Goal: Information Seeking & Learning: Learn about a topic

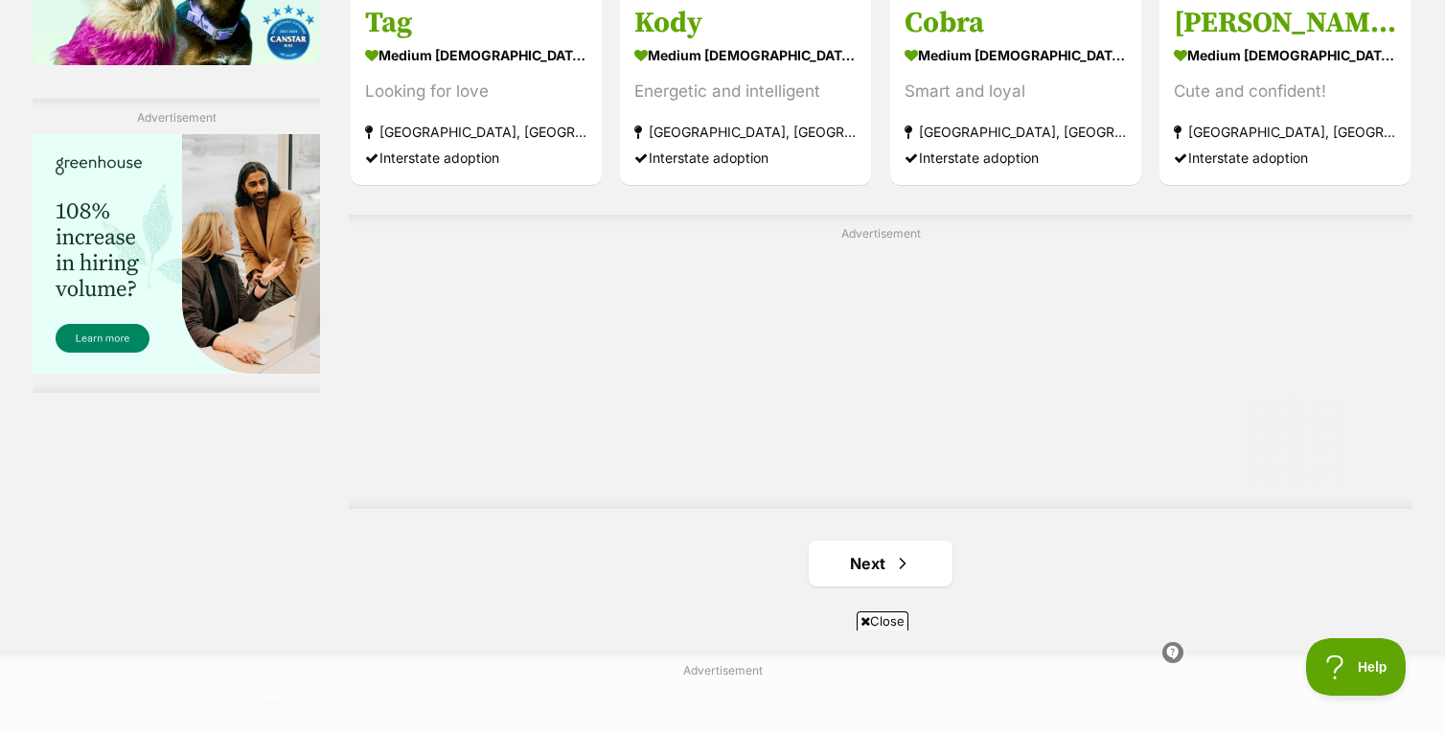
scroll to position [3358, 0]
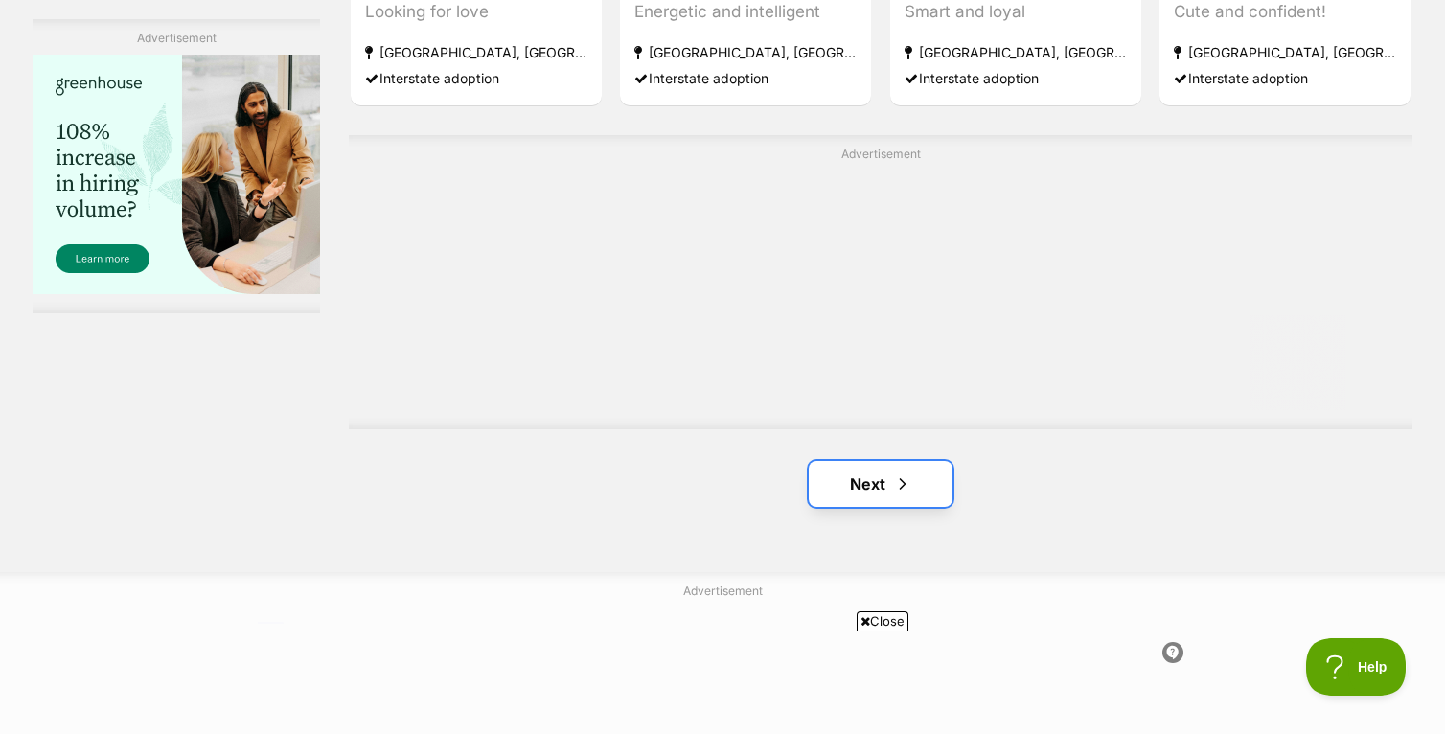
click at [877, 474] on link "Next" at bounding box center [881, 484] width 144 height 46
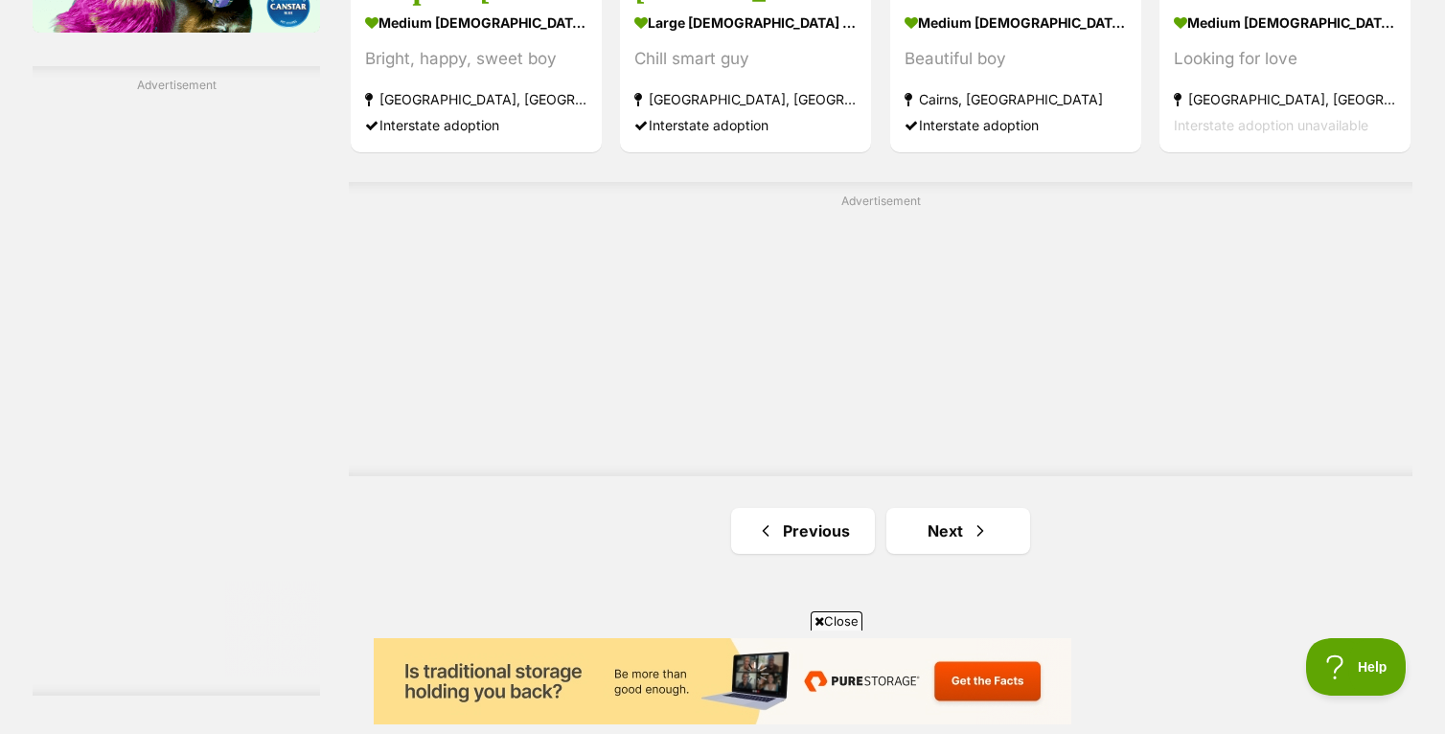
scroll to position [3449, 0]
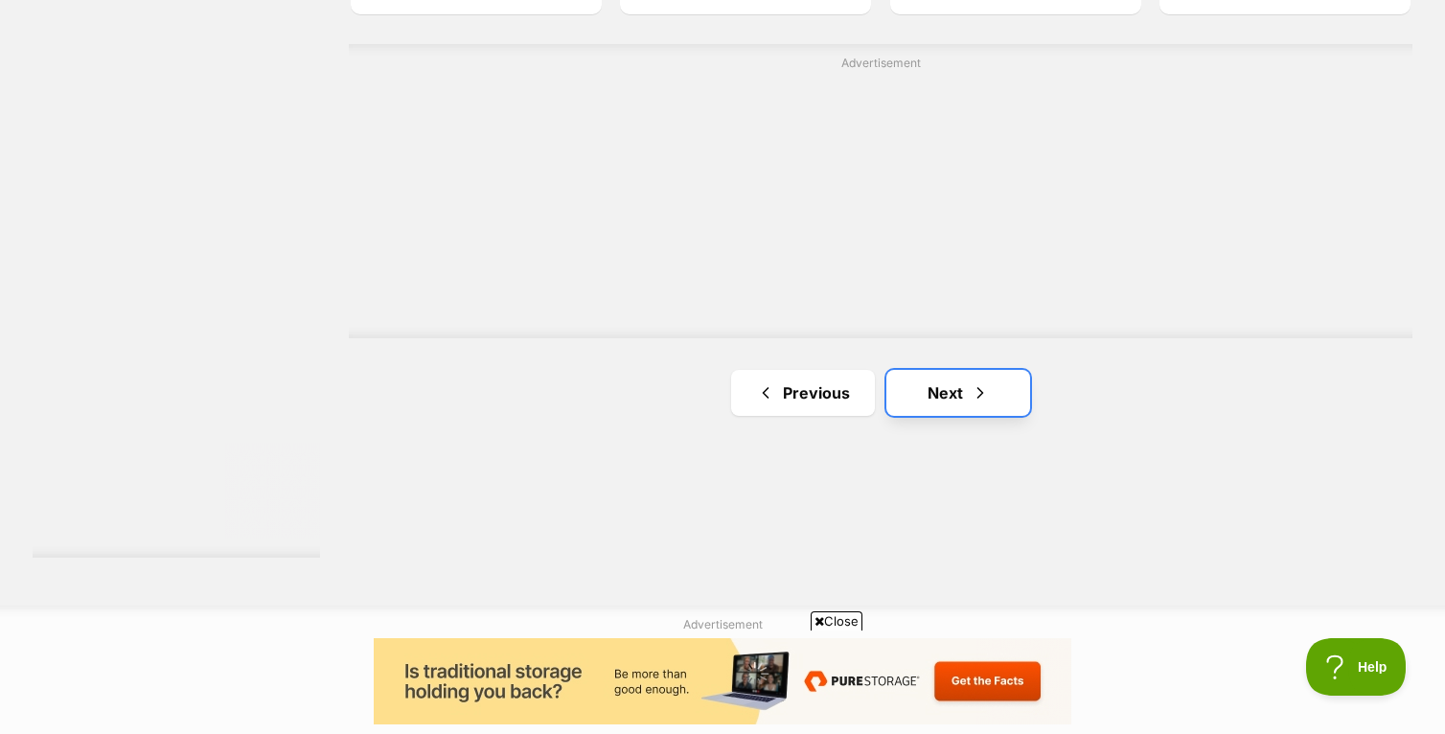
click at [957, 385] on link "Next" at bounding box center [958, 393] width 144 height 46
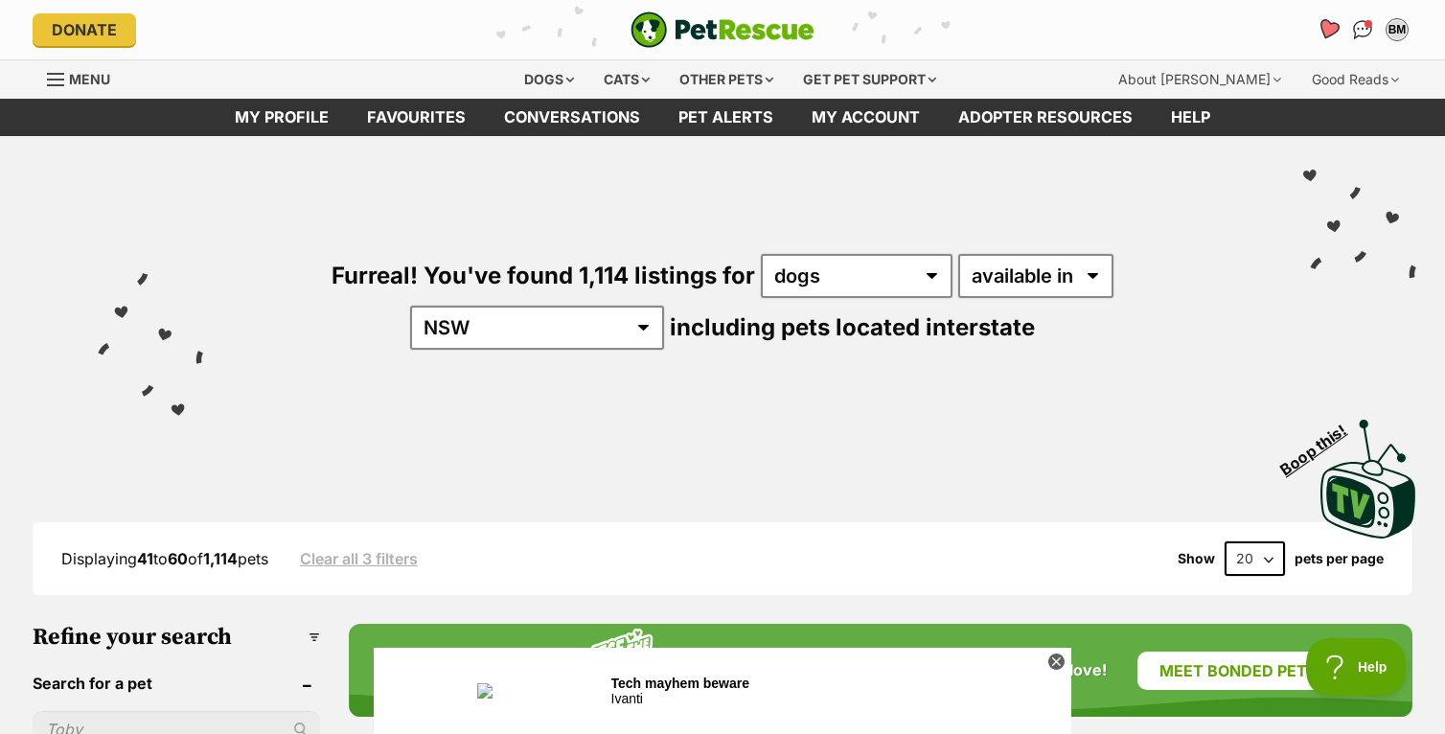
click at [1335, 32] on icon "Favourites" at bounding box center [1328, 29] width 23 height 22
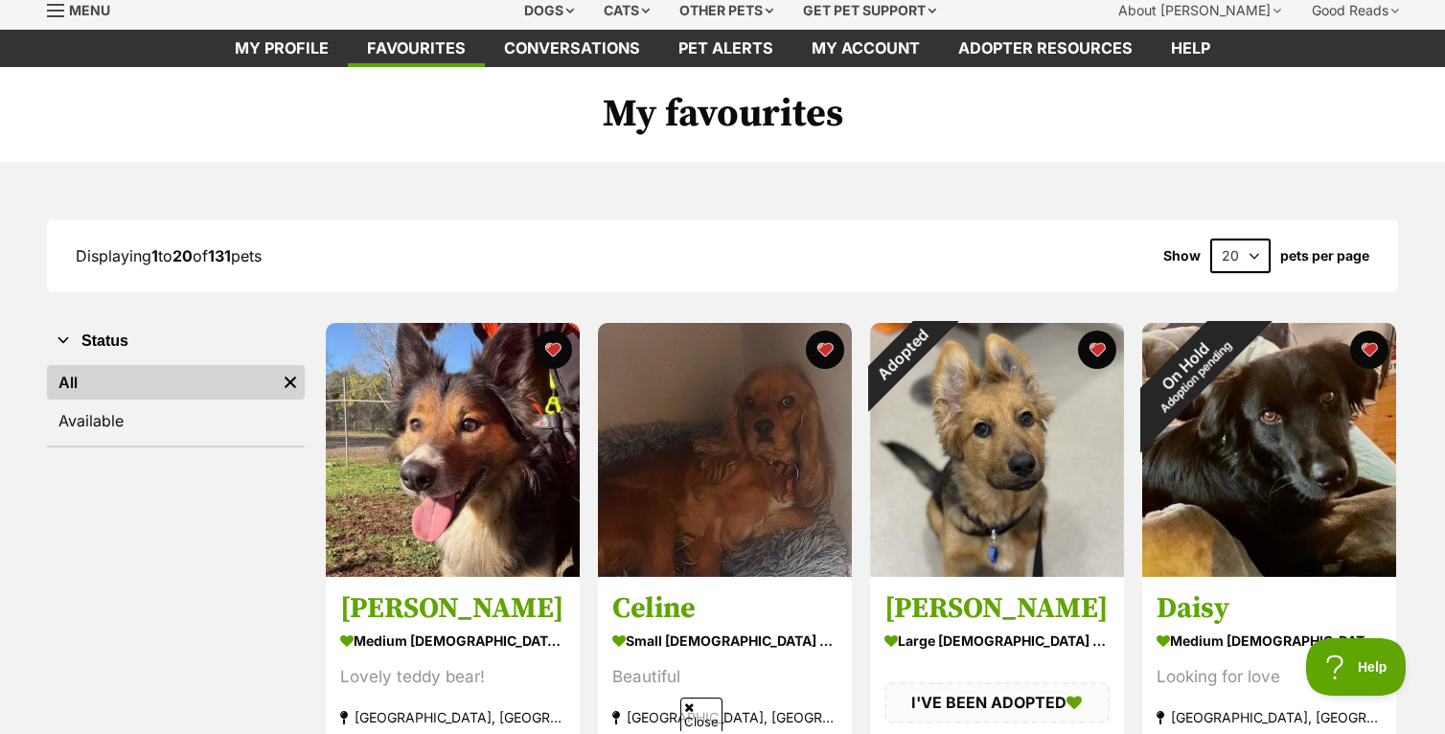
scroll to position [187, 0]
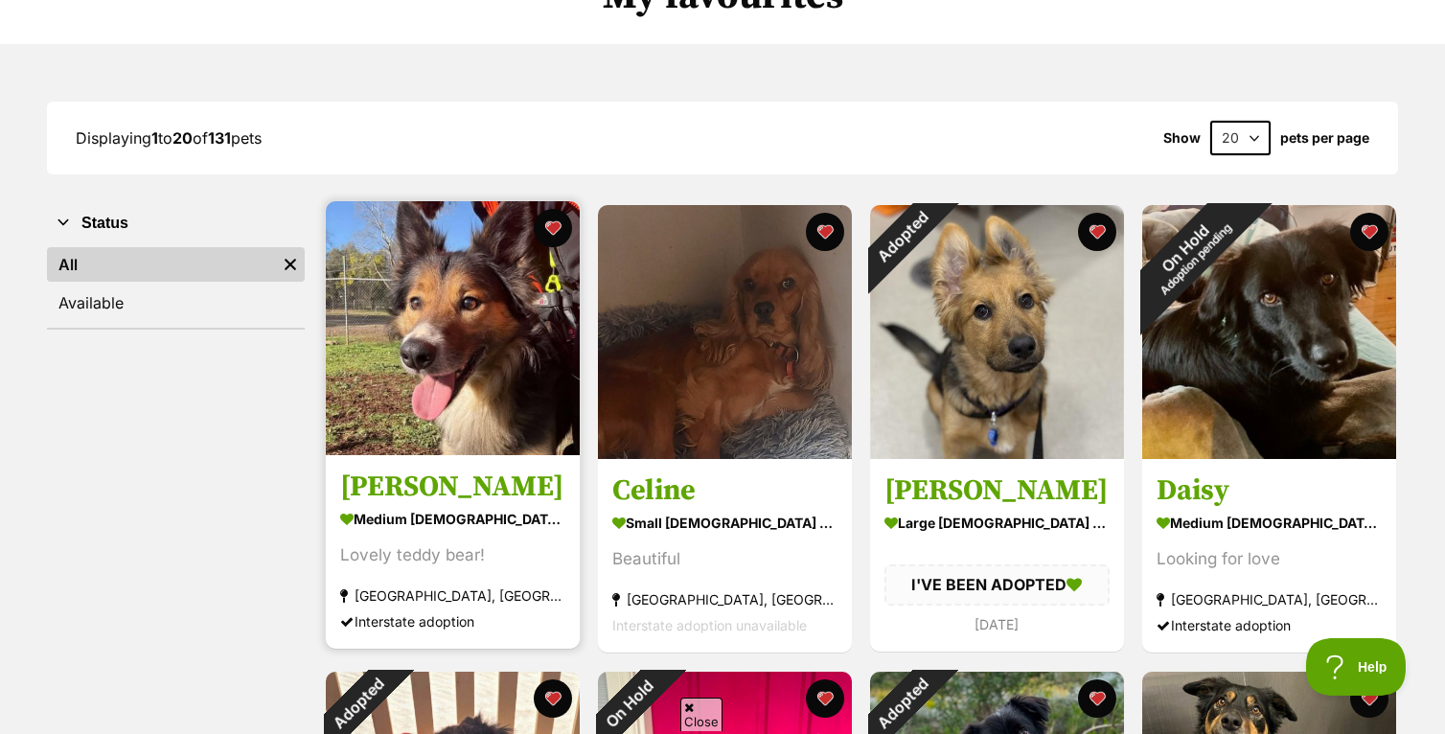
click at [505, 319] on img at bounding box center [453, 328] width 254 height 254
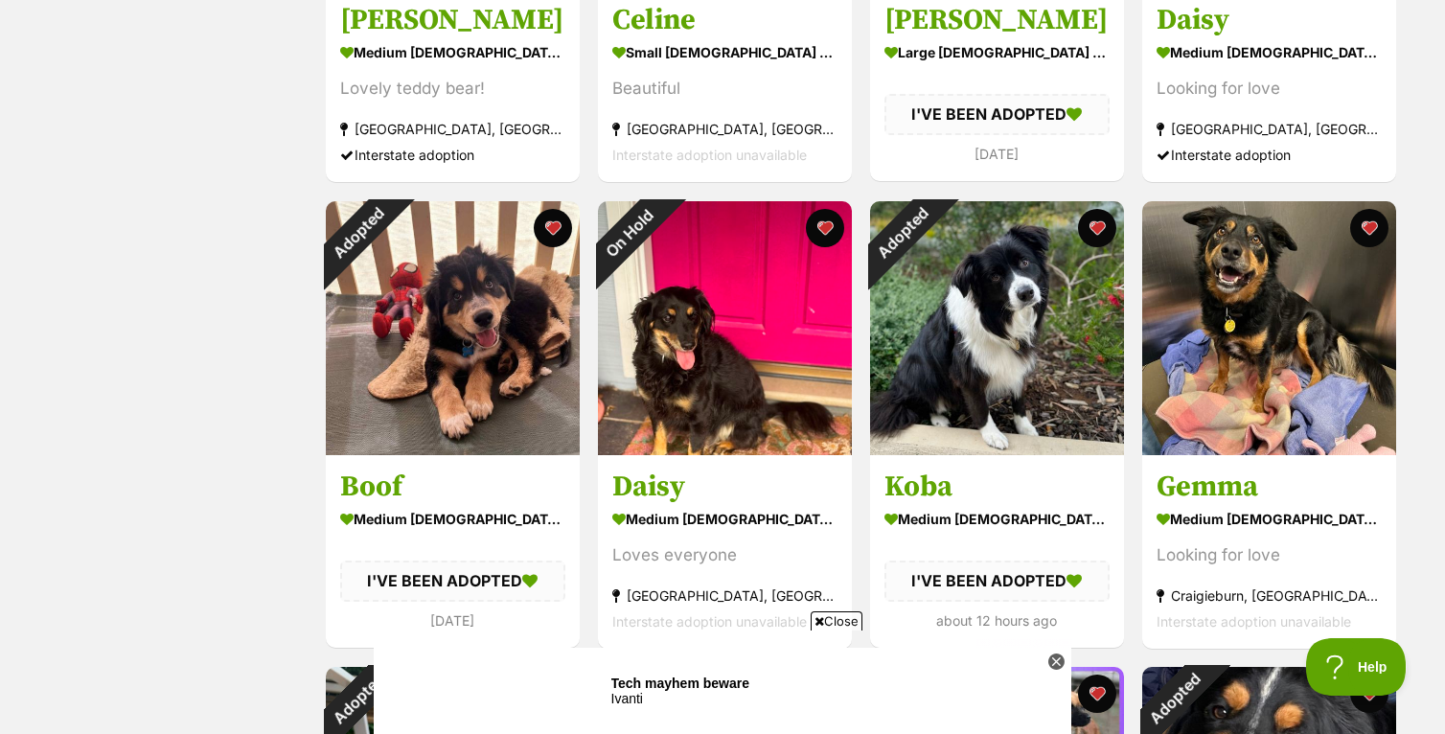
scroll to position [669, 0]
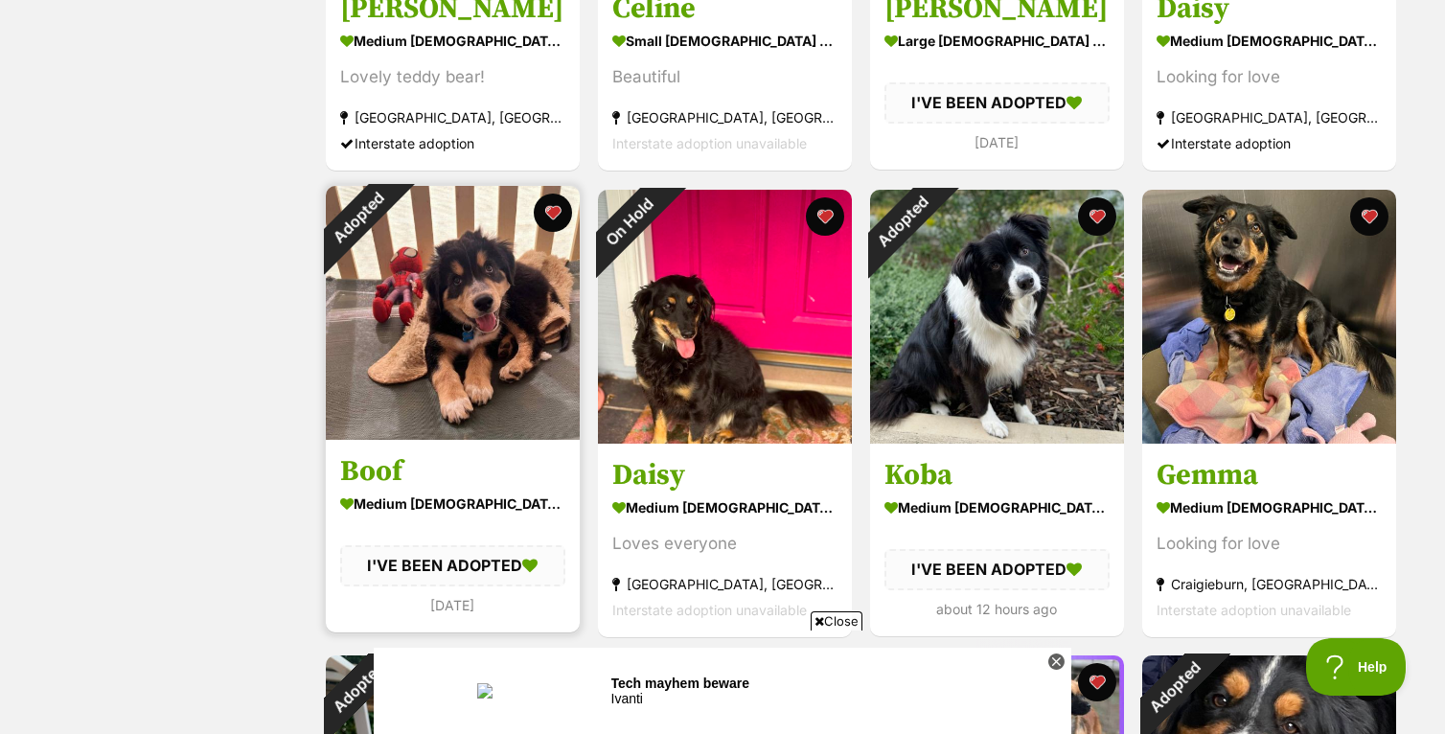
click at [506, 349] on img at bounding box center [453, 313] width 254 height 254
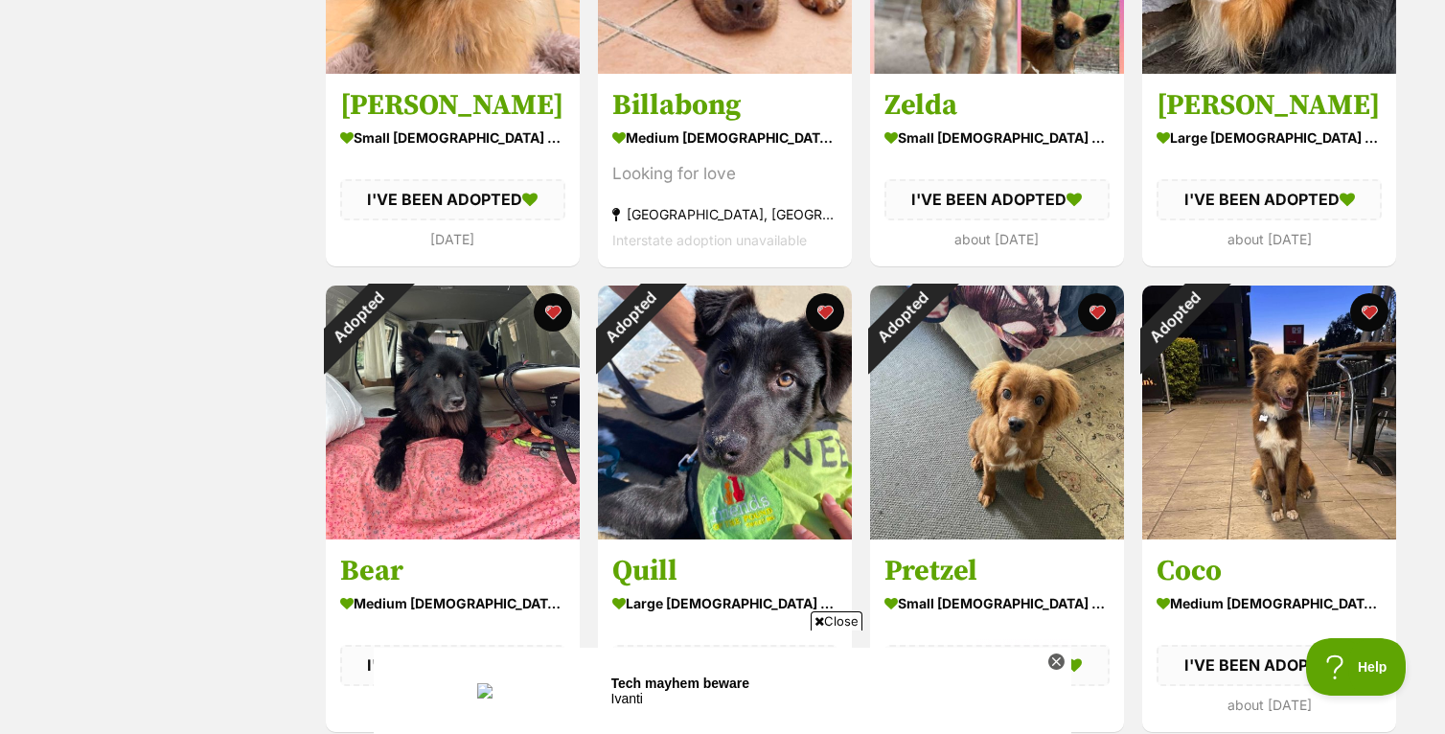
scroll to position [1578, 0]
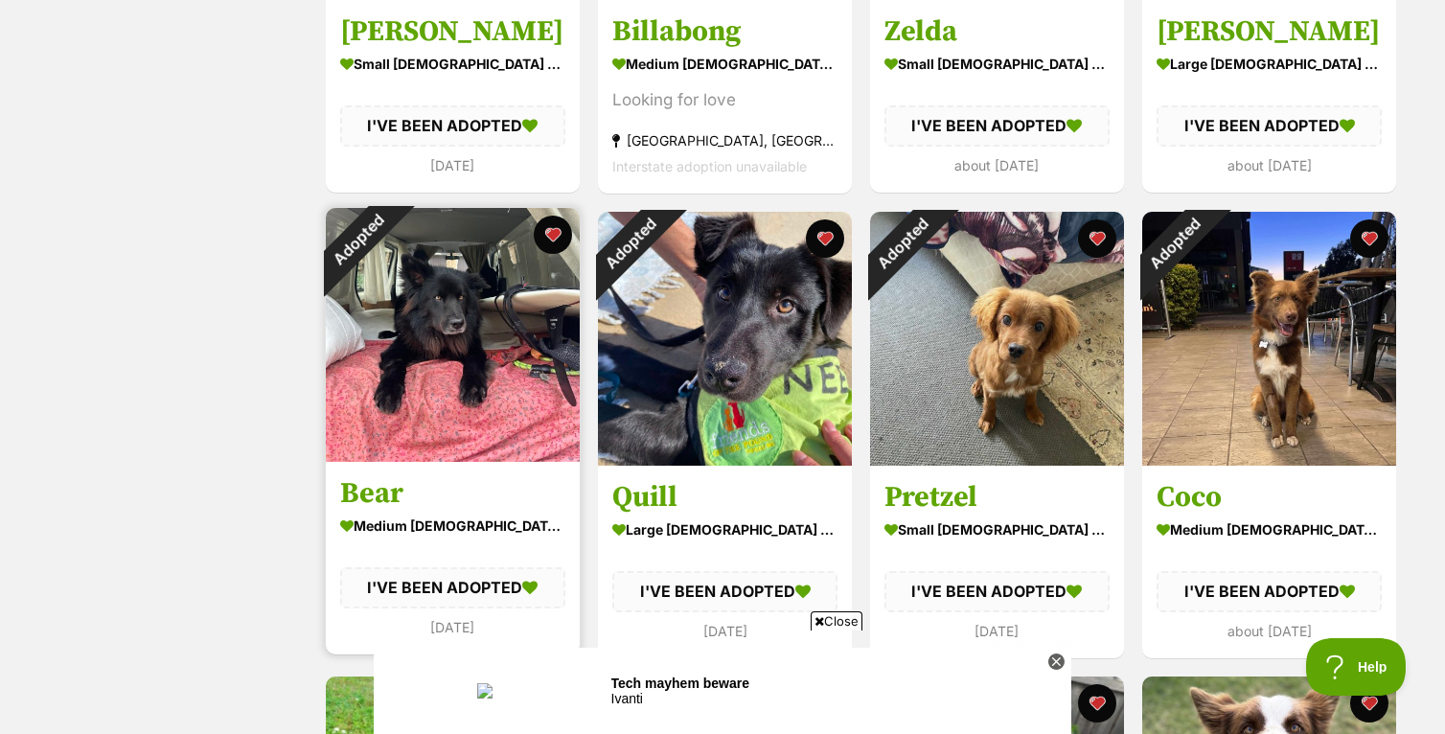
click at [457, 393] on img at bounding box center [453, 335] width 254 height 254
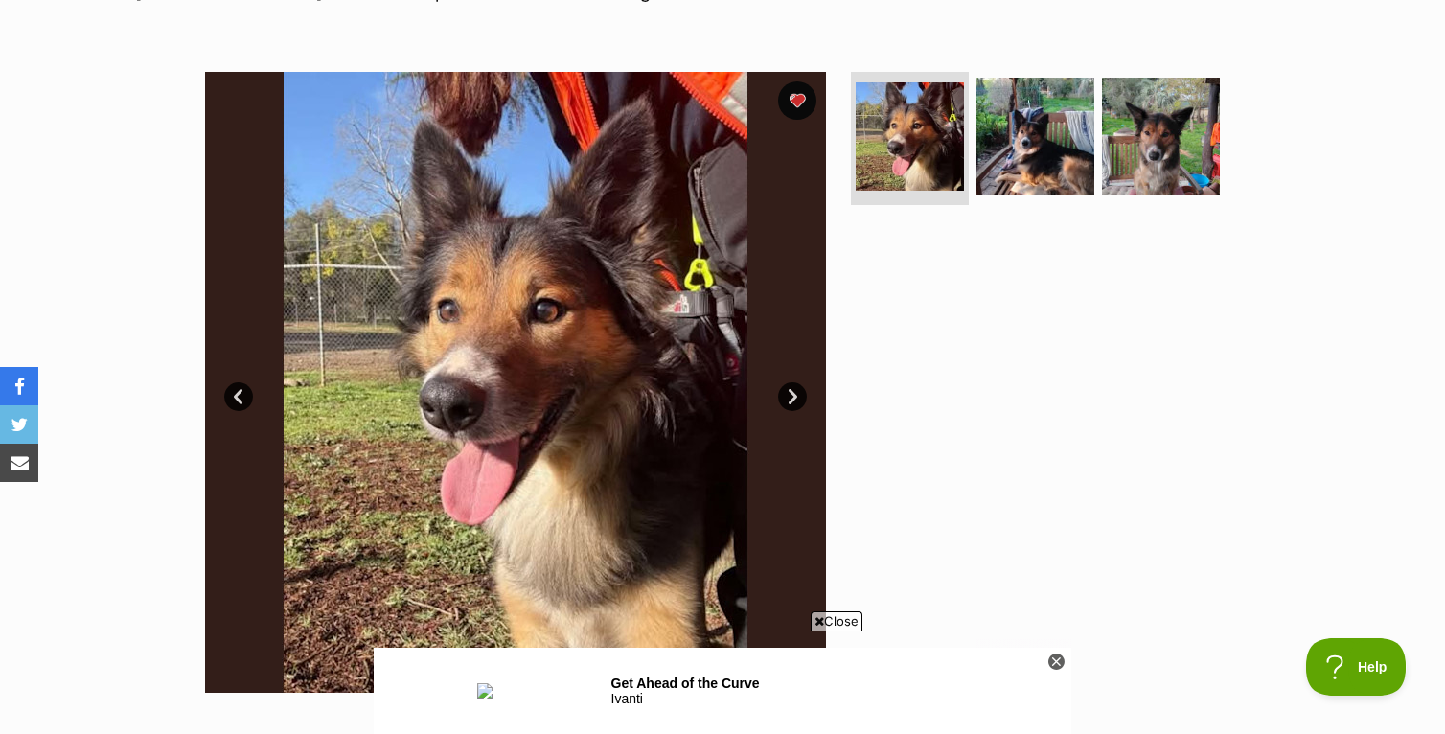
scroll to position [352, 0]
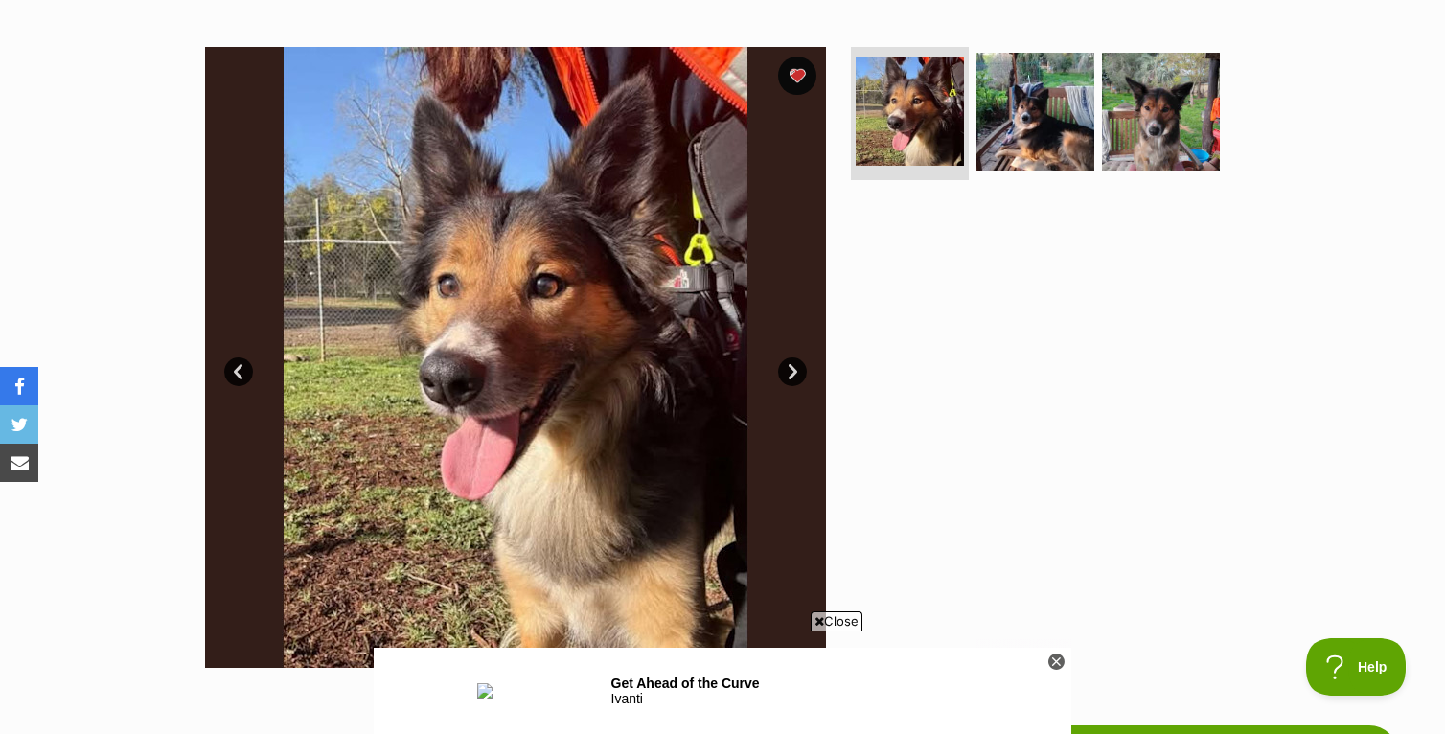
click at [793, 368] on link "Next" at bounding box center [792, 371] width 29 height 29
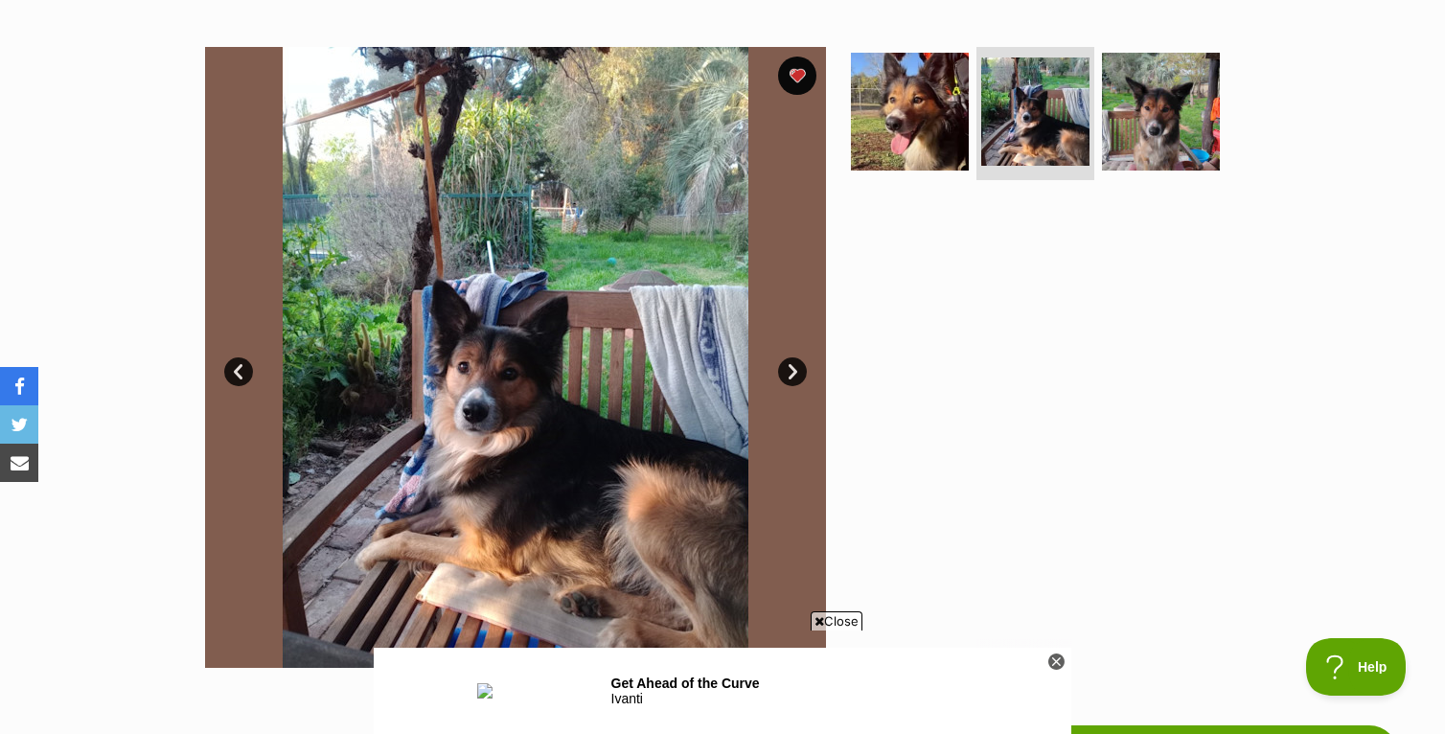
click at [793, 368] on link "Next" at bounding box center [792, 371] width 29 height 29
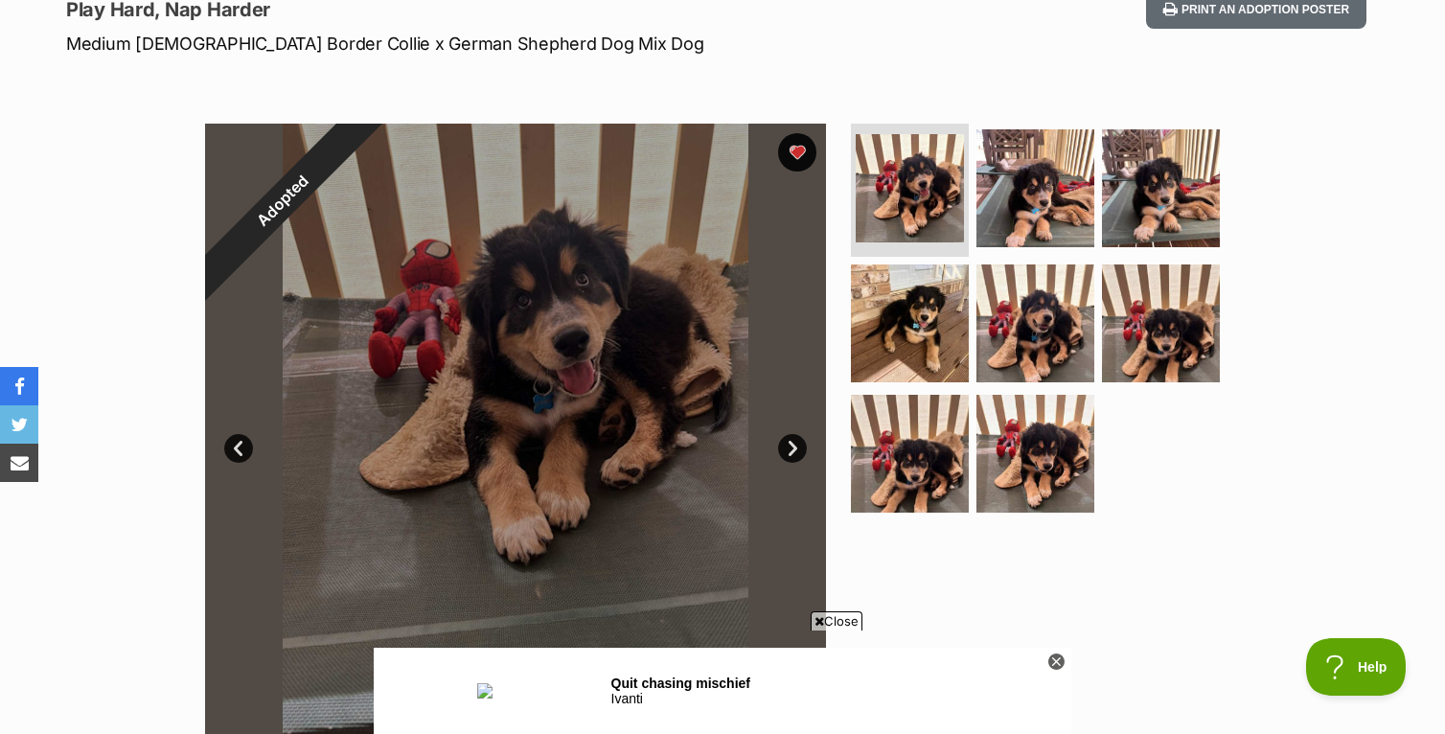
scroll to position [276, 0]
click at [796, 444] on link "Next" at bounding box center [792, 447] width 29 height 29
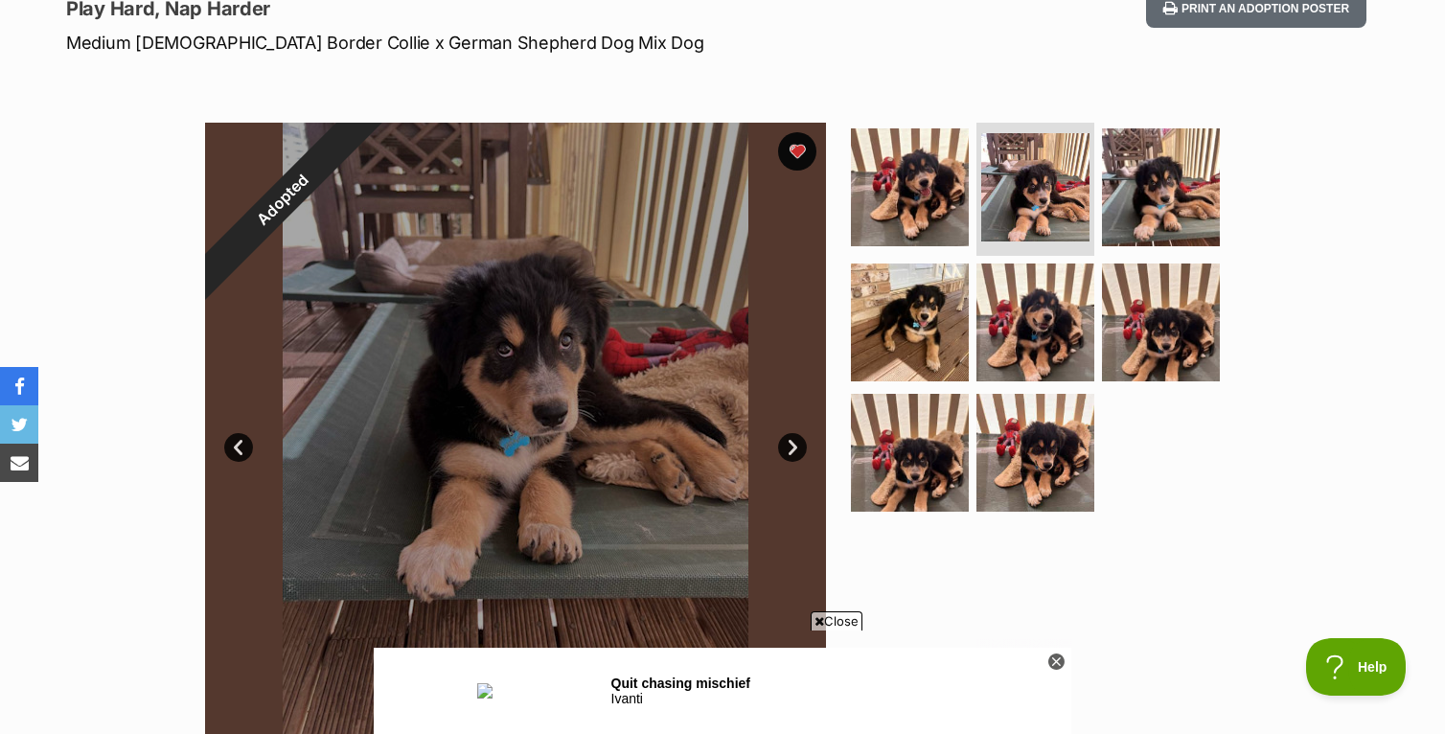
click at [796, 444] on link "Next" at bounding box center [792, 447] width 29 height 29
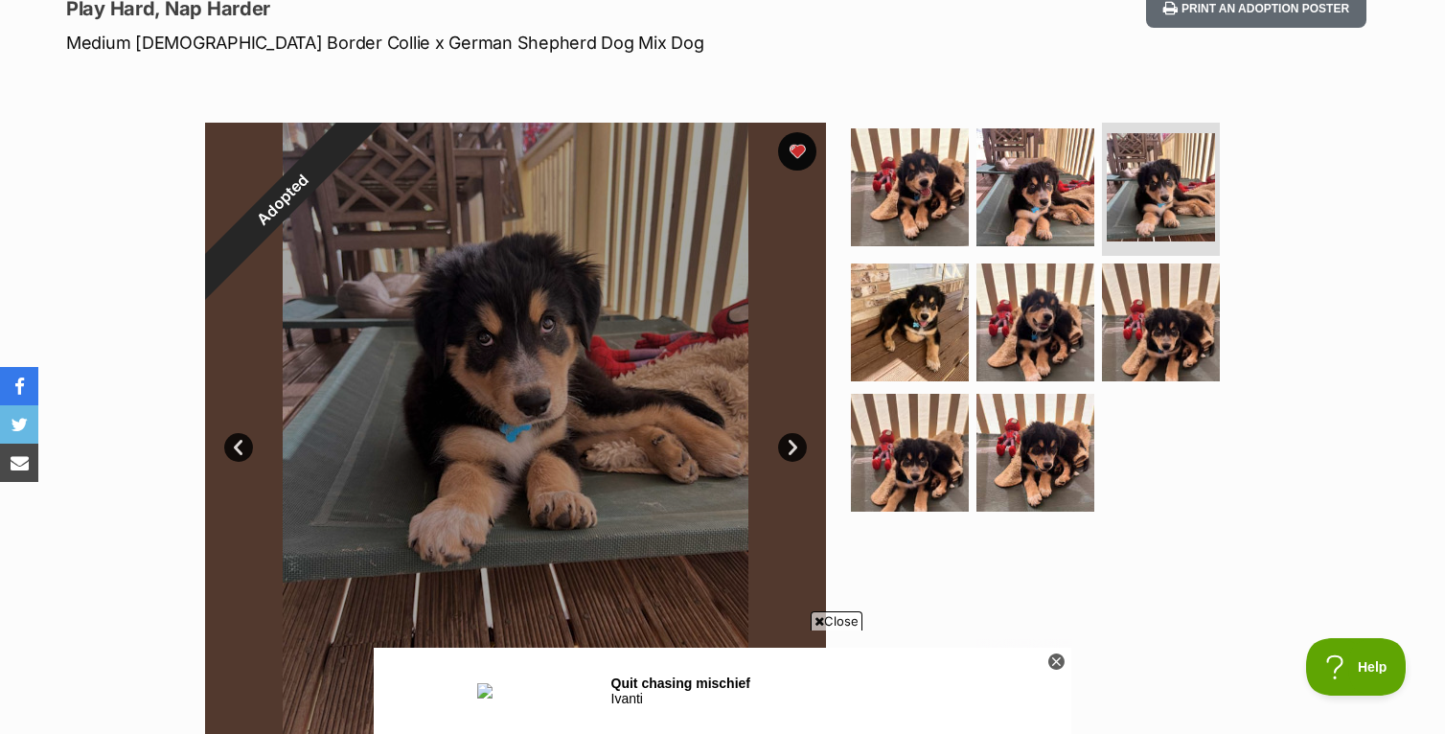
click at [796, 444] on link "Next" at bounding box center [792, 447] width 29 height 29
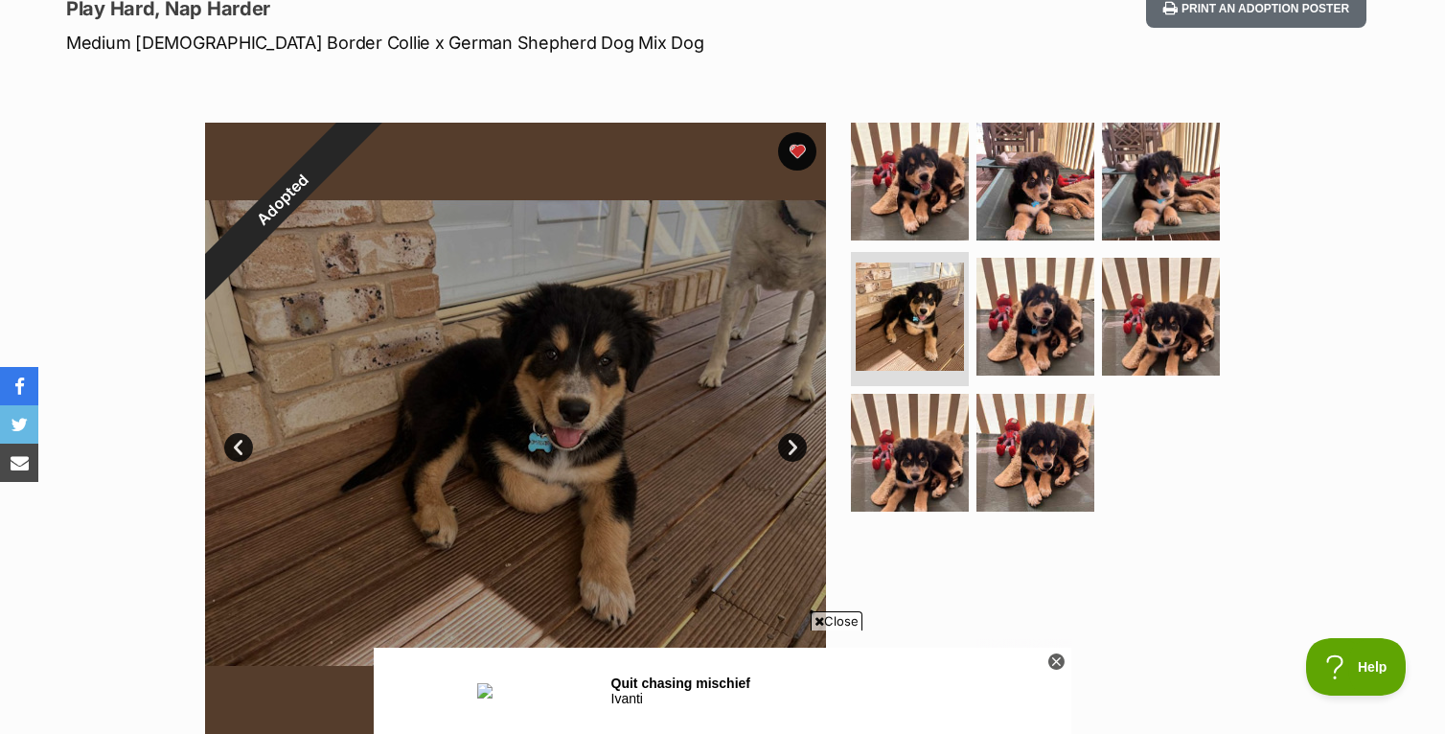
click at [796, 444] on link "Next" at bounding box center [792, 447] width 29 height 29
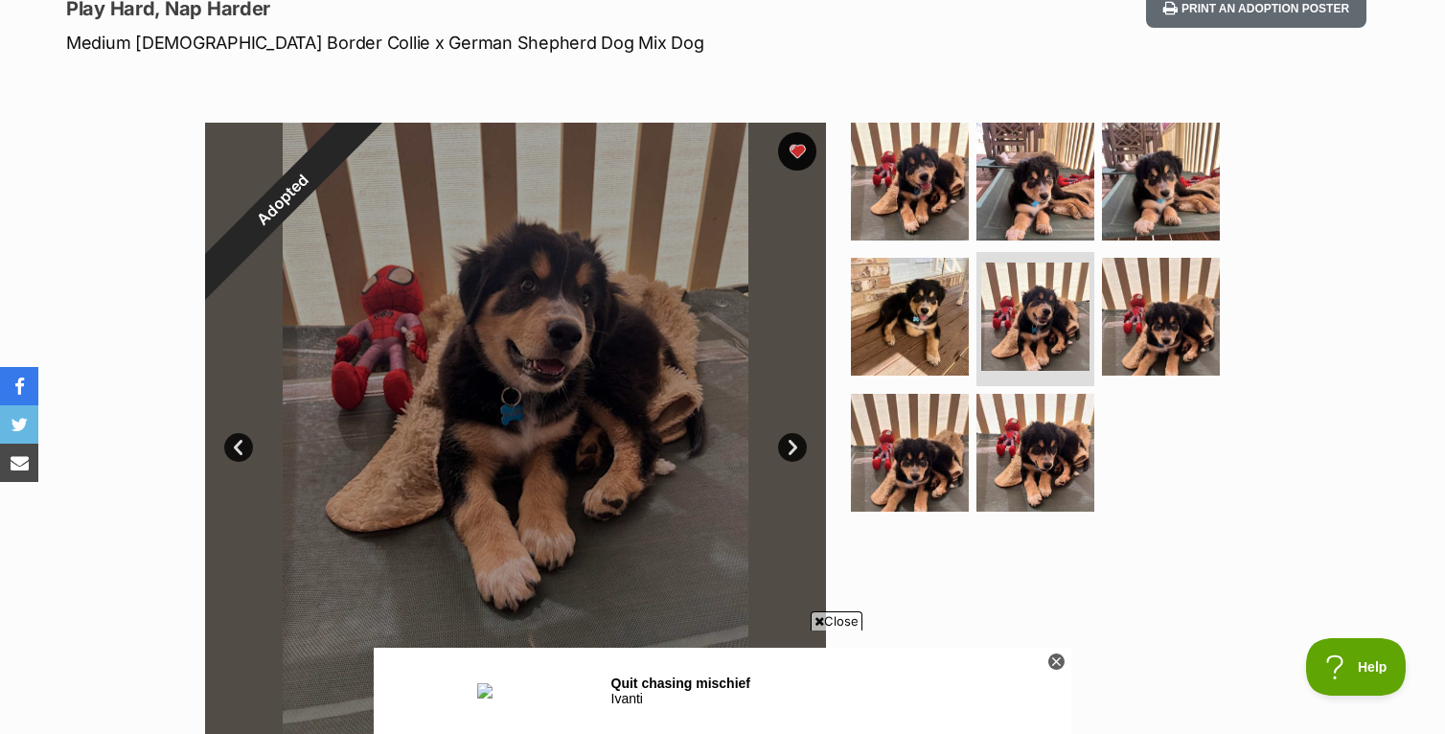
click at [796, 444] on link "Next" at bounding box center [792, 447] width 29 height 29
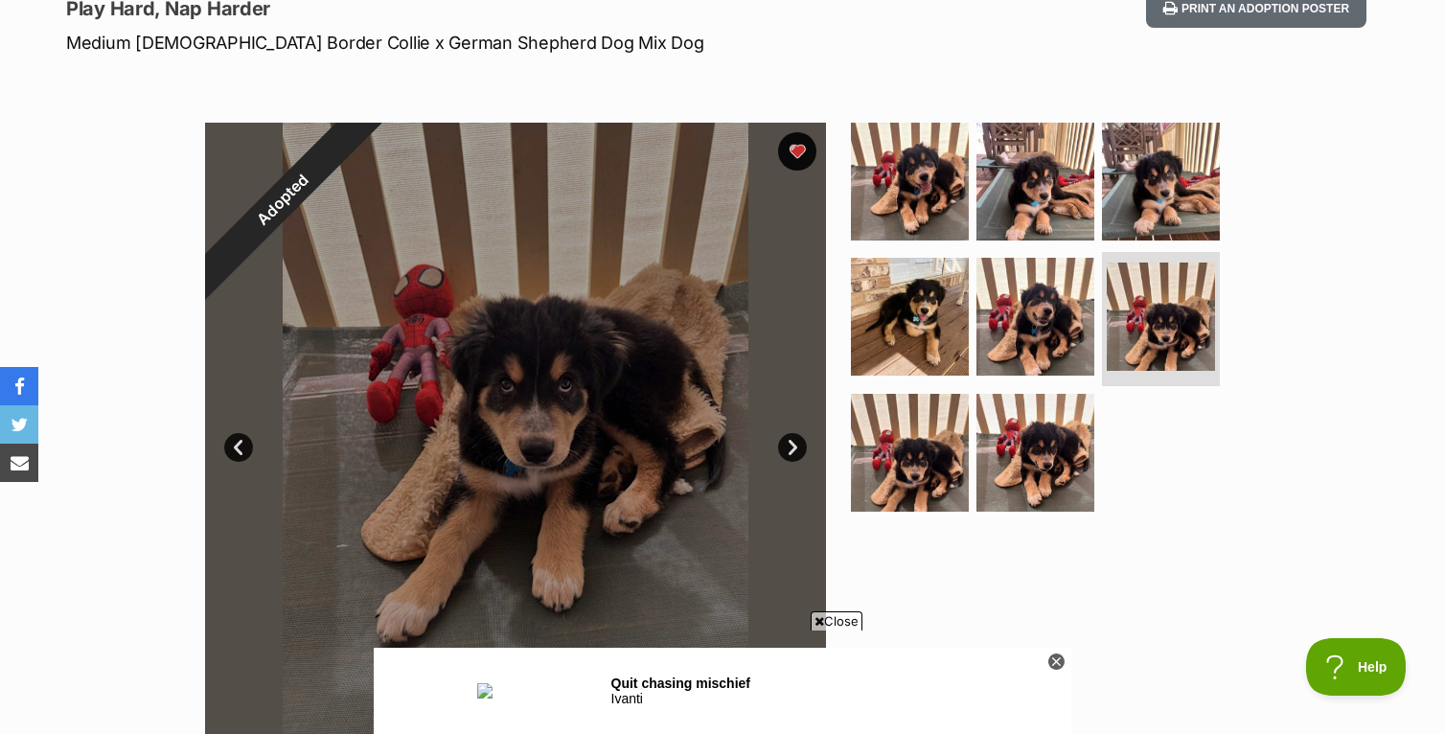
click at [796, 444] on link "Next" at bounding box center [792, 447] width 29 height 29
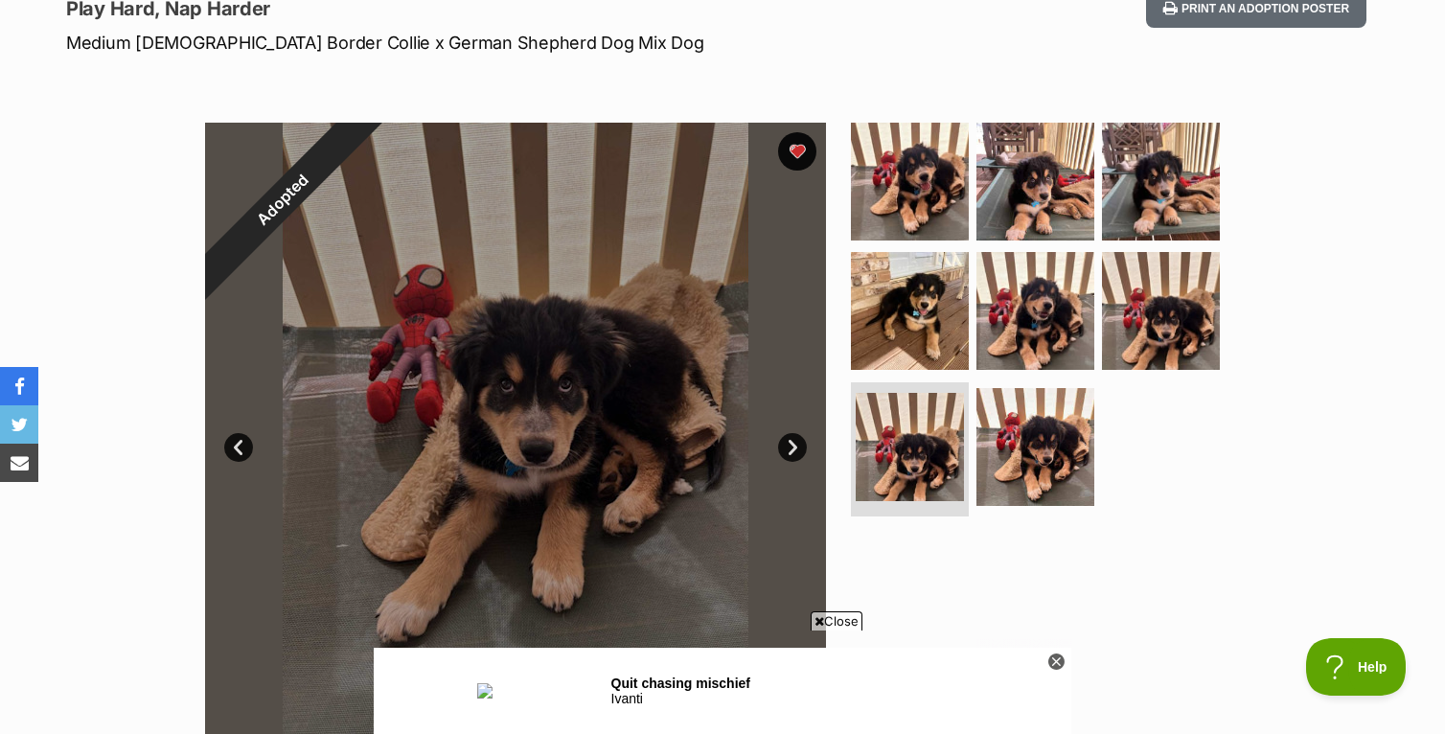
click at [796, 444] on link "Next" at bounding box center [792, 447] width 29 height 29
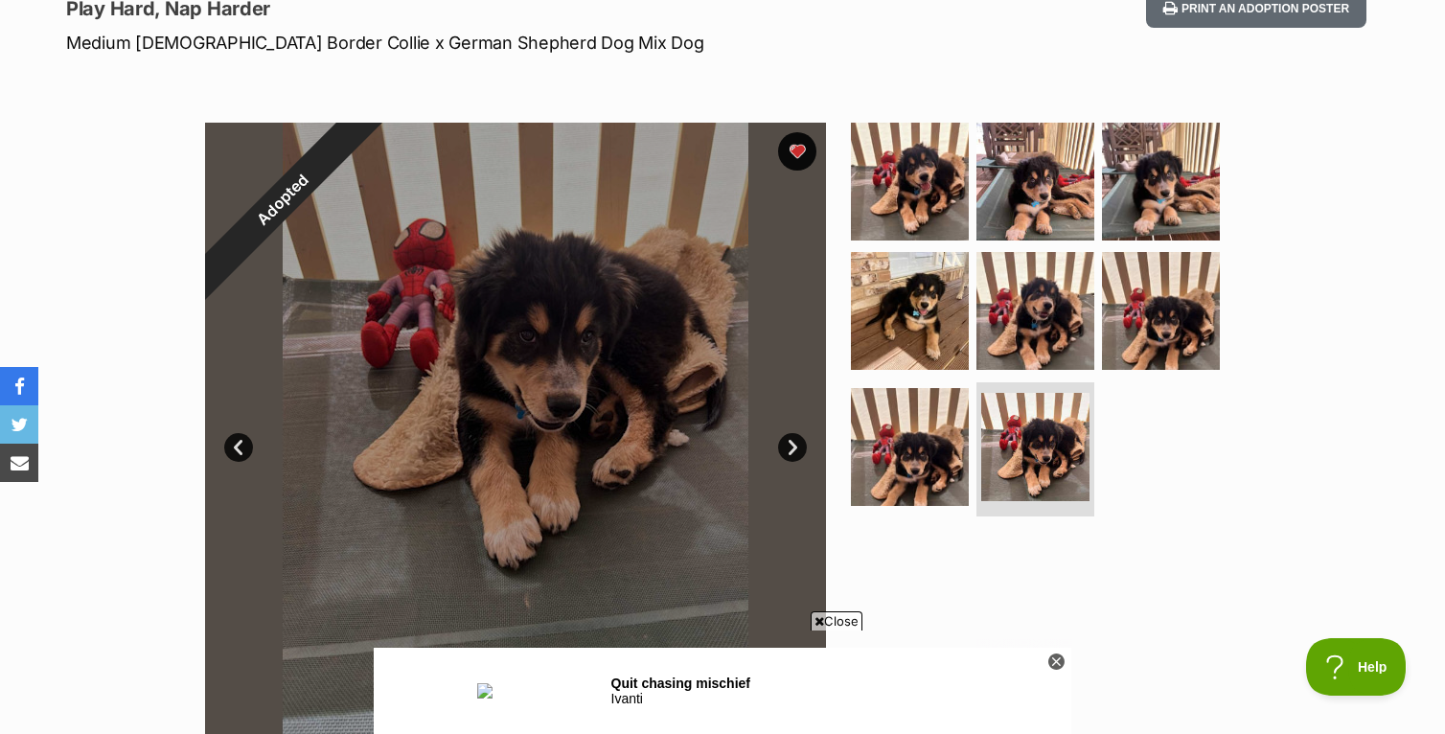
click at [796, 444] on link "Next" at bounding box center [792, 447] width 29 height 29
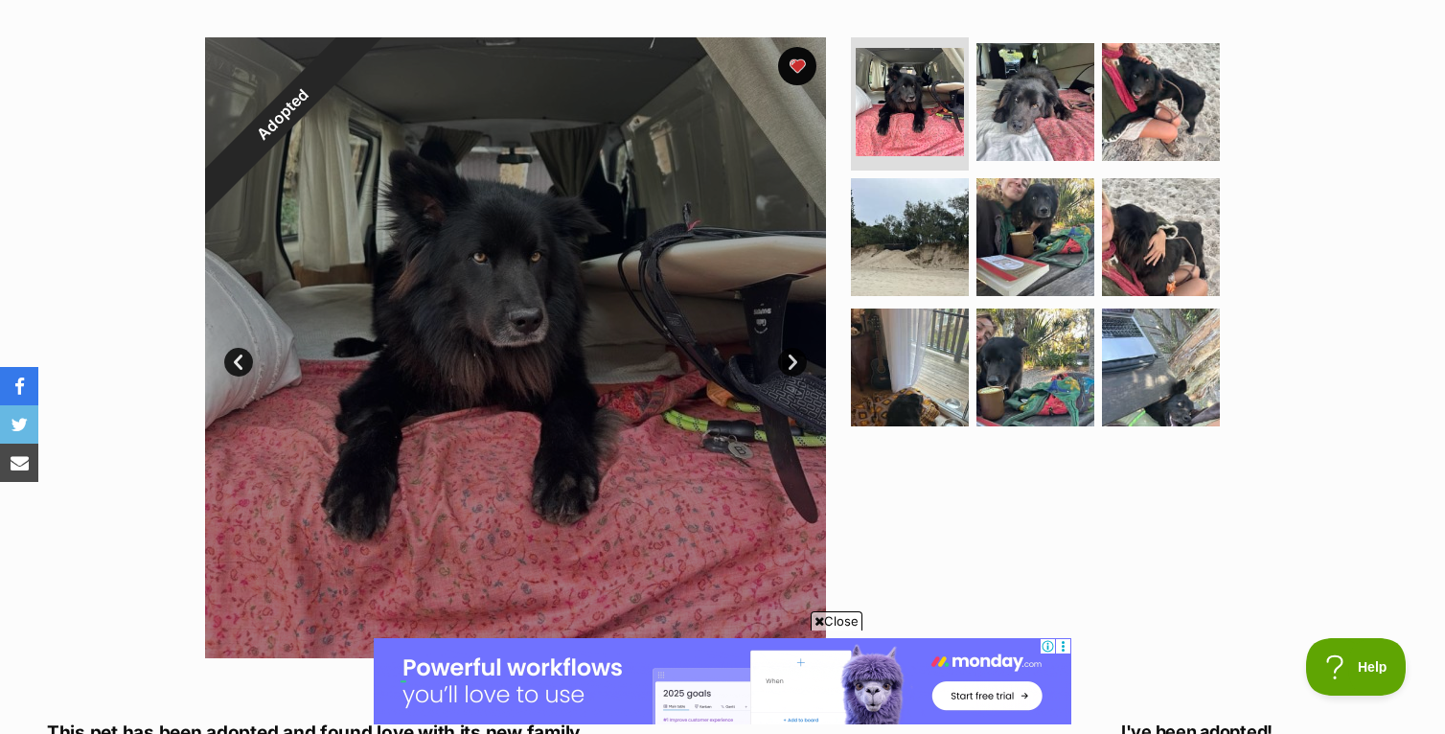
scroll to position [366, 0]
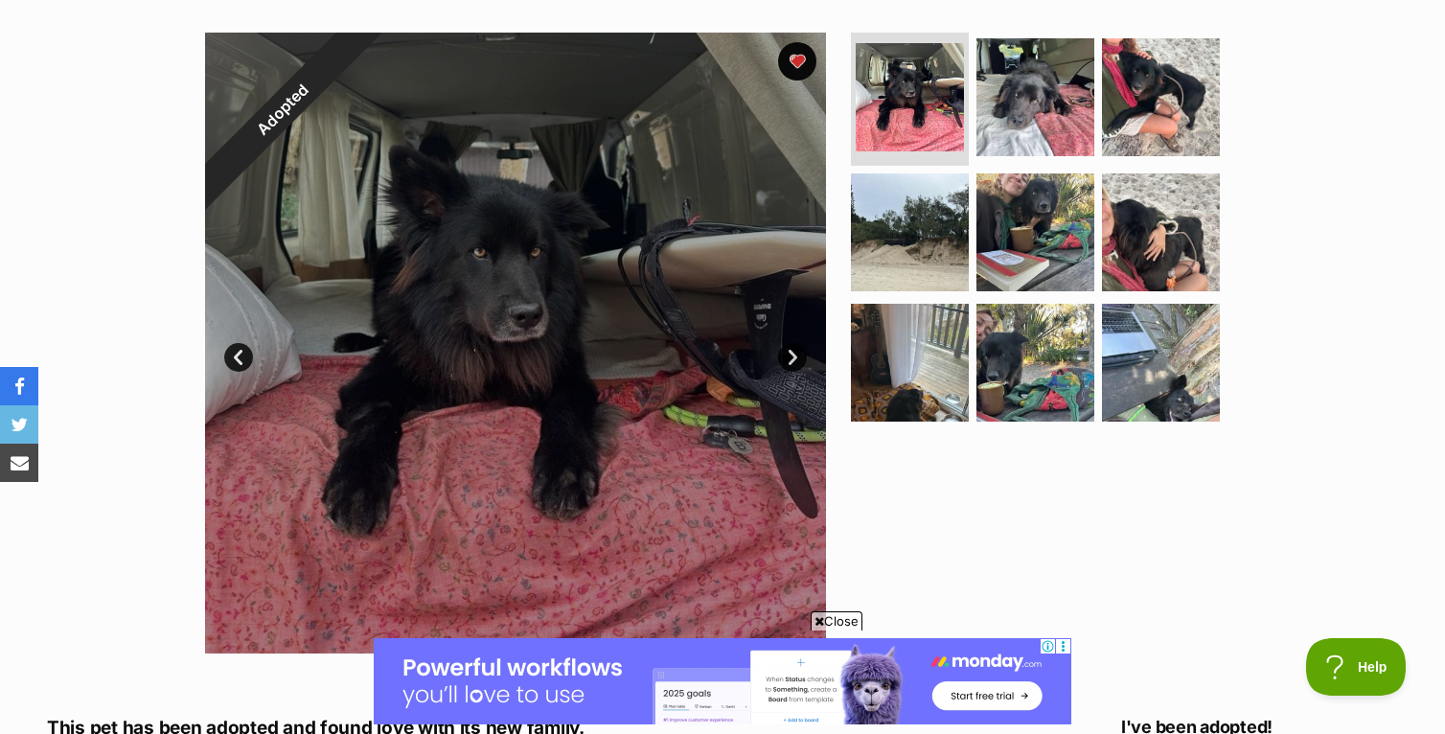
click at [790, 357] on link "Next" at bounding box center [792, 357] width 29 height 29
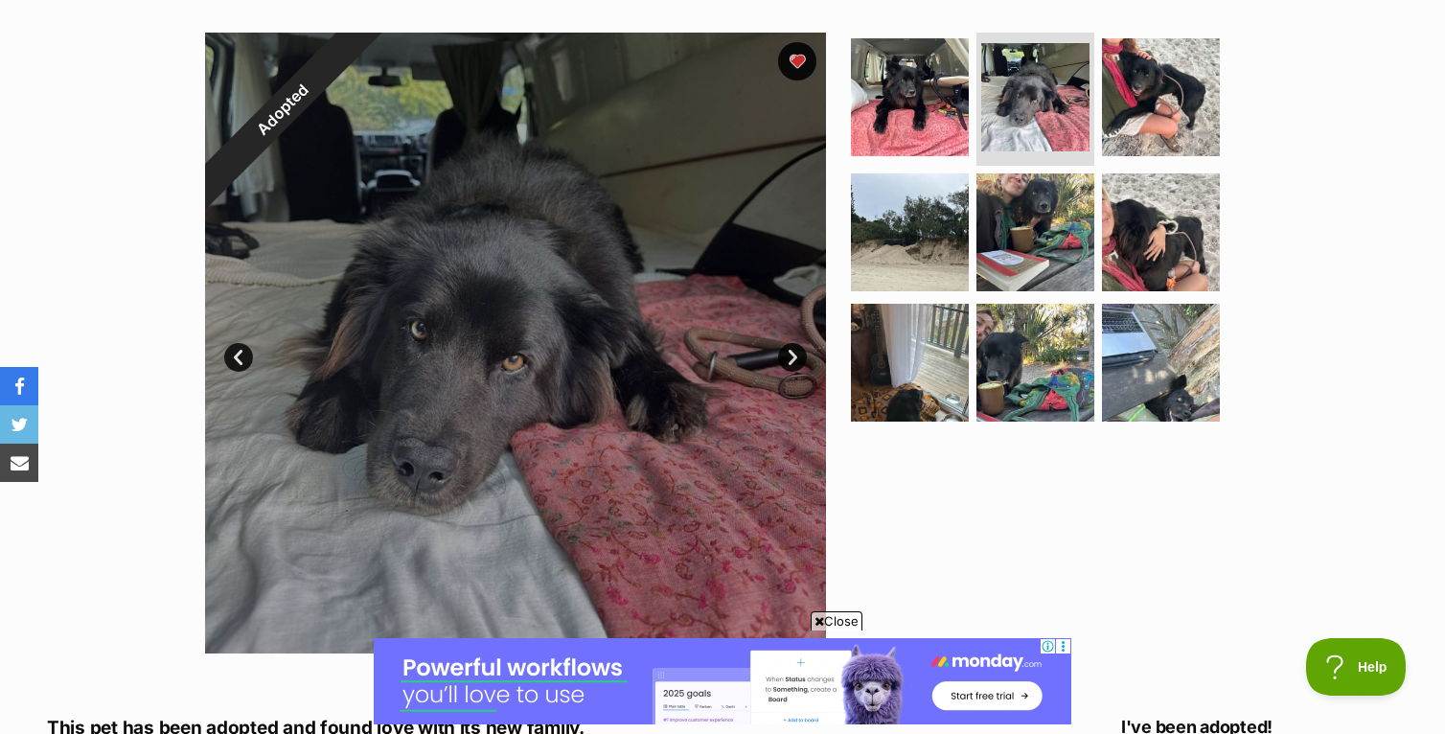
click at [790, 357] on link "Next" at bounding box center [792, 357] width 29 height 29
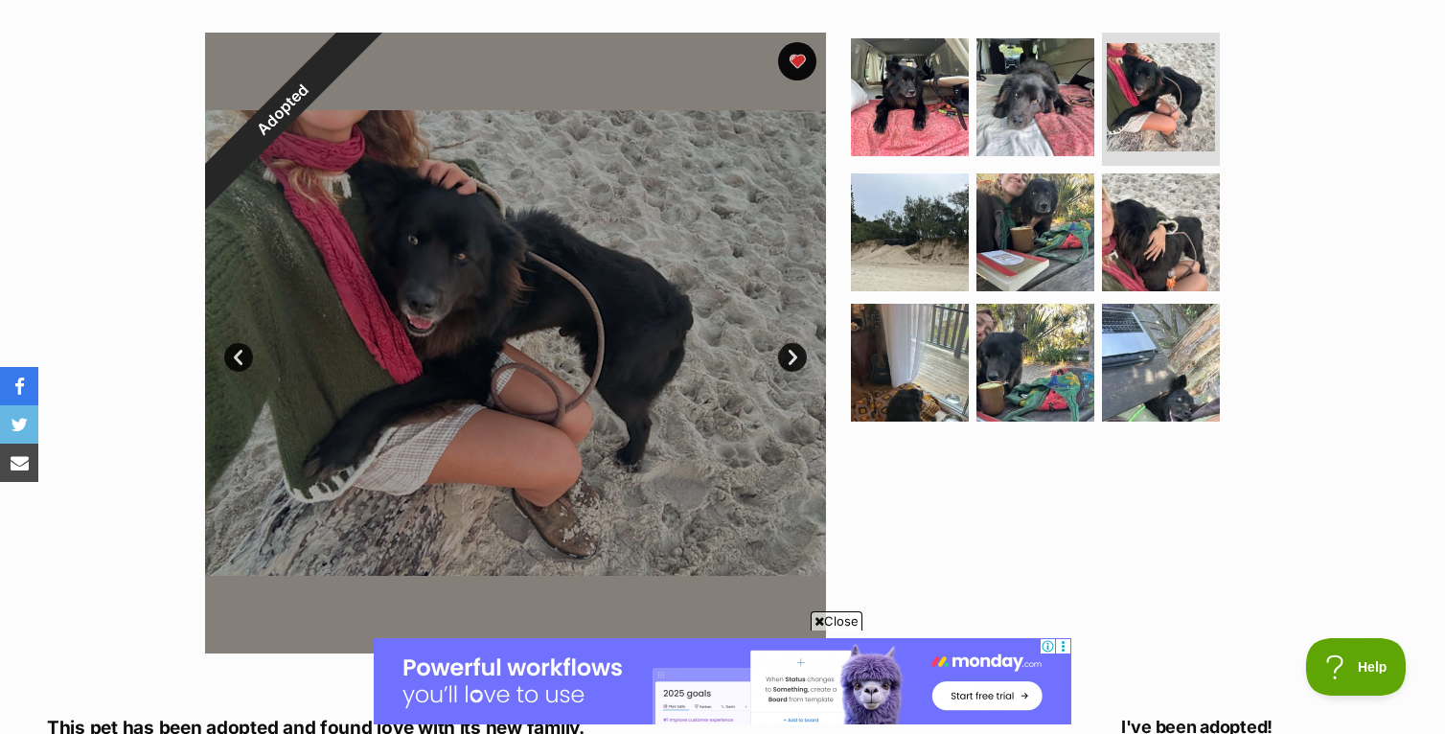
click at [790, 357] on link "Next" at bounding box center [792, 357] width 29 height 29
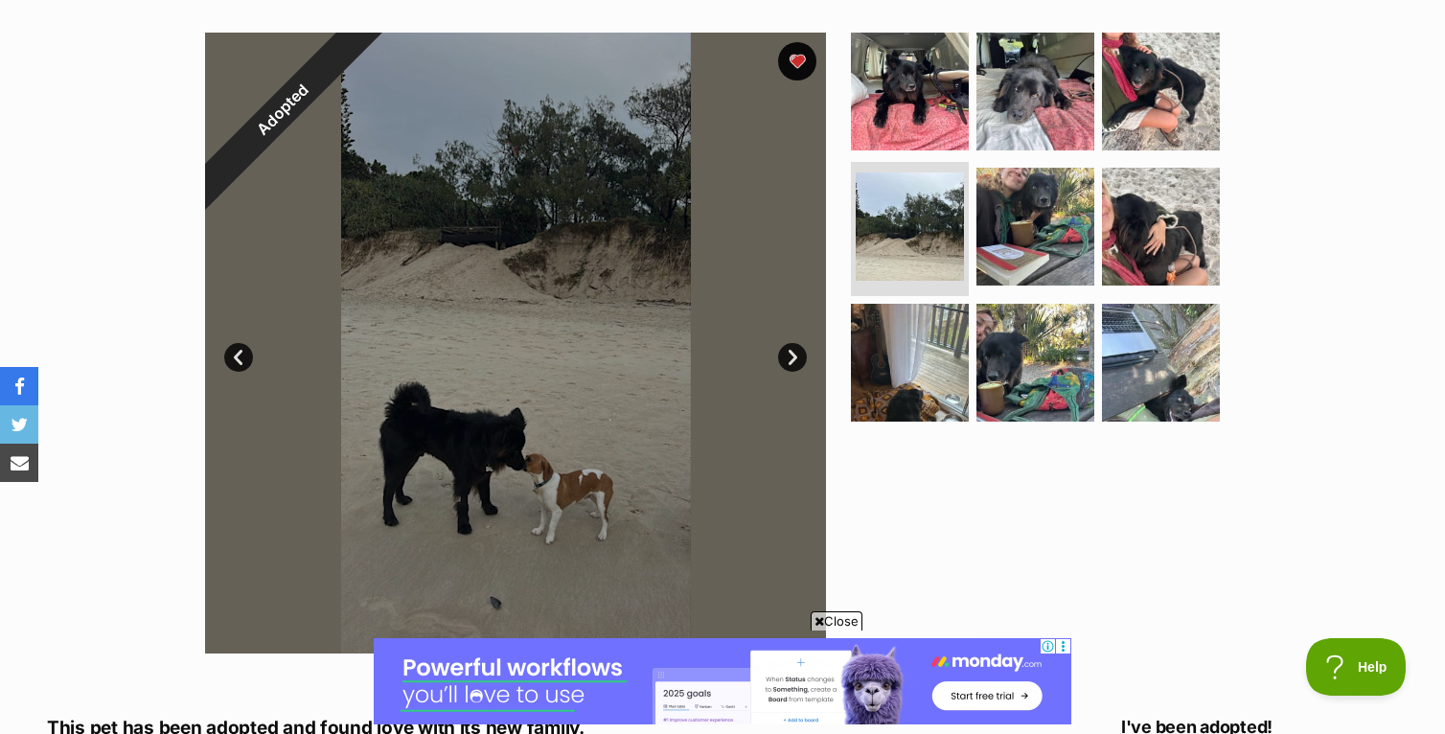
click at [790, 357] on link "Next" at bounding box center [792, 357] width 29 height 29
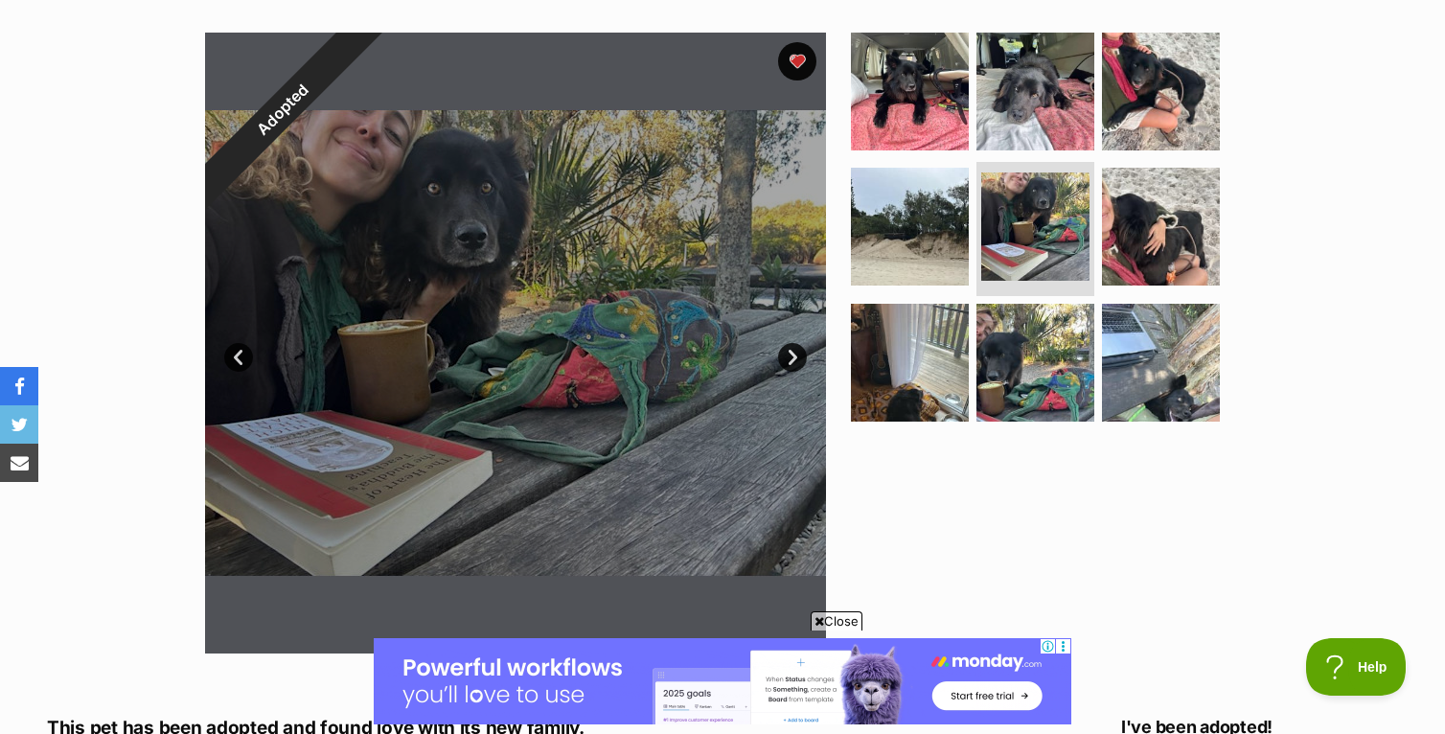
click at [790, 357] on link "Next" at bounding box center [792, 357] width 29 height 29
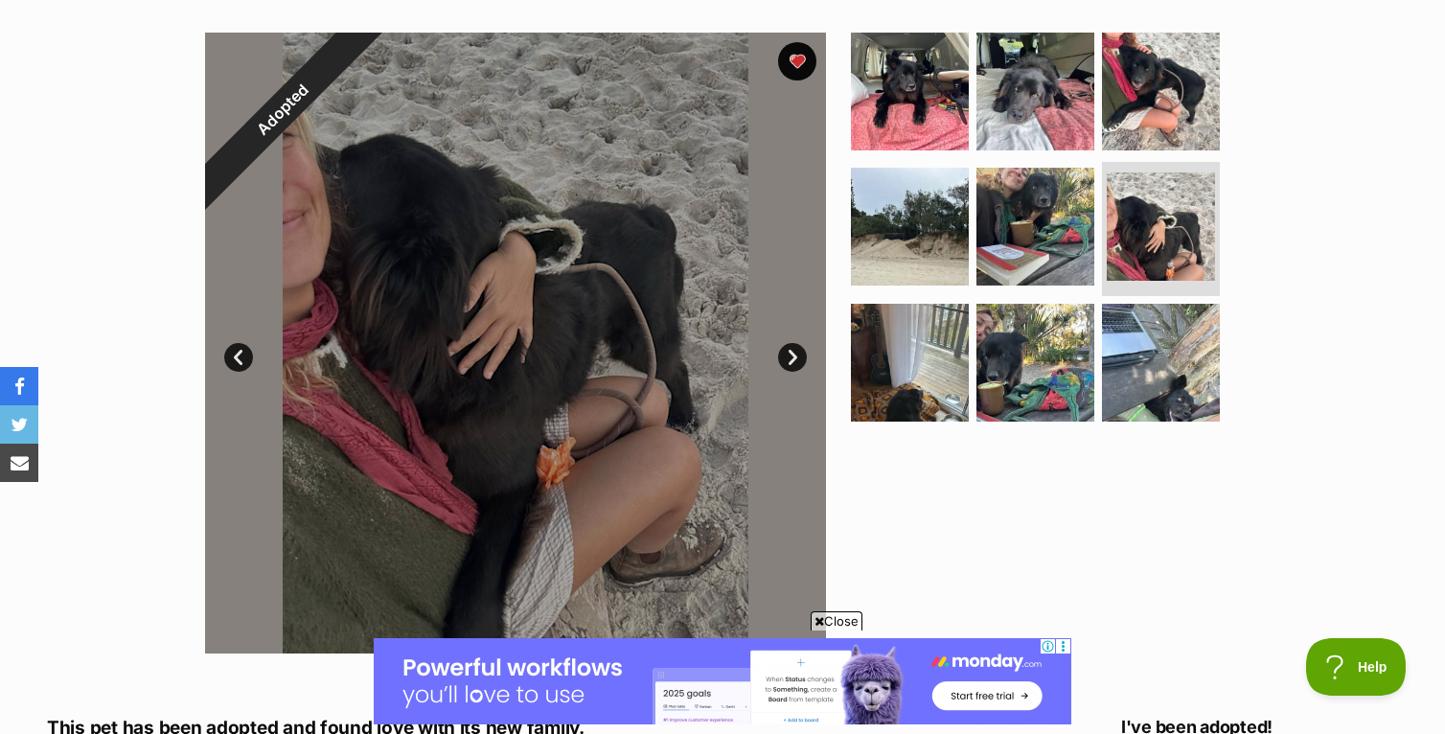
click at [790, 357] on link "Next" at bounding box center [792, 357] width 29 height 29
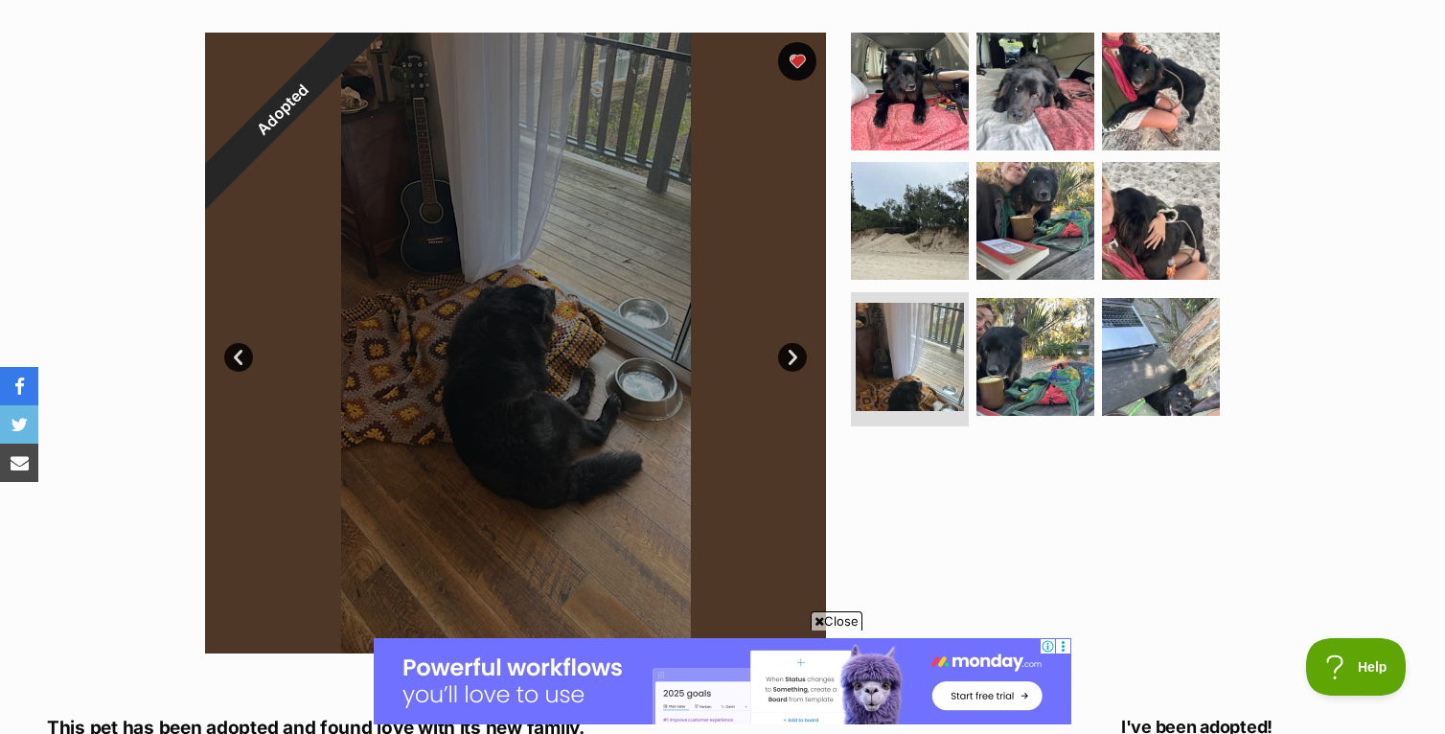
click at [790, 357] on link "Next" at bounding box center [792, 357] width 29 height 29
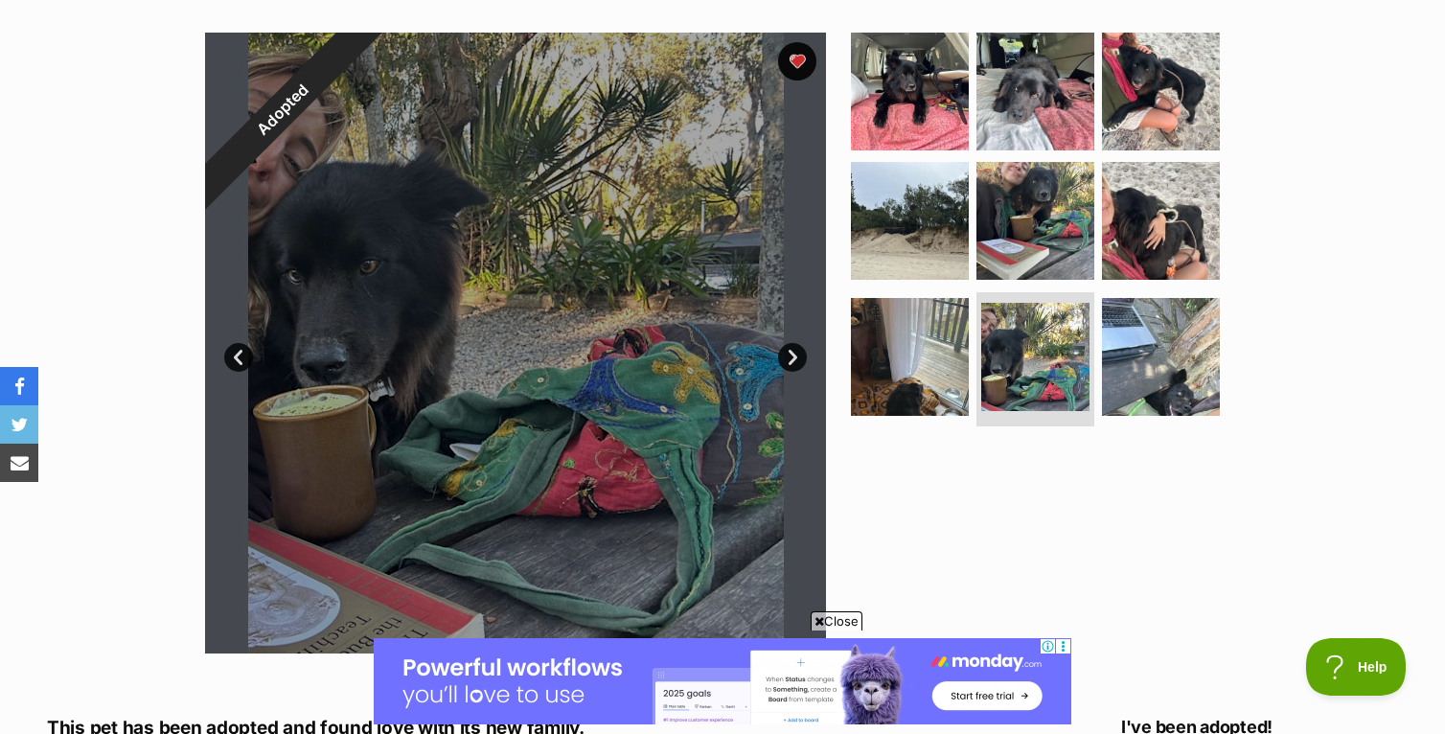
click at [790, 357] on link "Next" at bounding box center [792, 357] width 29 height 29
